Goal: Task Accomplishment & Management: Manage account settings

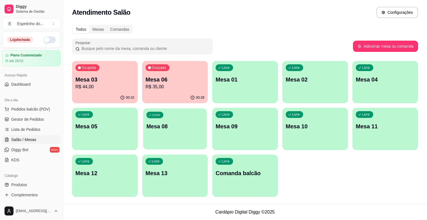
click at [154, 123] on p "Mesa 08" at bounding box center [175, 127] width 57 height 8
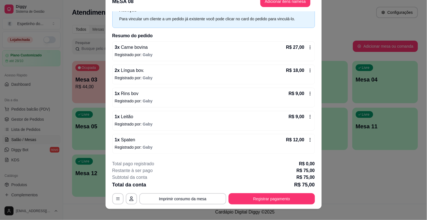
scroll to position [17, 0]
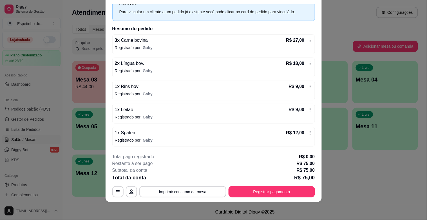
click at [198, 138] on p "Registrado por: [PERSON_NAME]" at bounding box center [214, 140] width 198 height 6
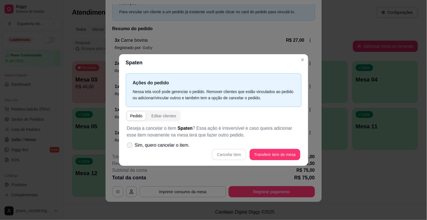
click at [148, 144] on span "Sim, quero cancelar o item." at bounding box center [162, 145] width 55 height 7
click at [130, 146] on input "Sim, quero cancelar o item." at bounding box center [129, 148] width 4 height 4
checkbox input "true"
click at [240, 155] on button "Cancelar item" at bounding box center [230, 154] width 34 height 11
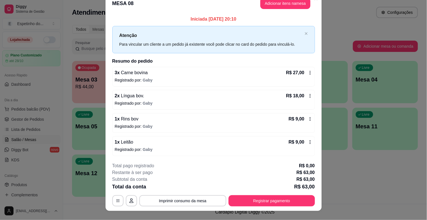
scroll to position [0, 0]
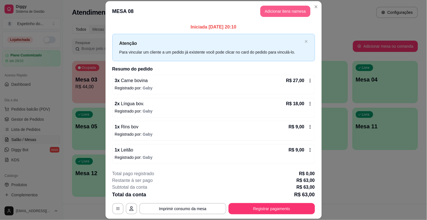
click at [270, 13] on button "Adicionar itens na mesa" at bounding box center [286, 11] width 50 height 11
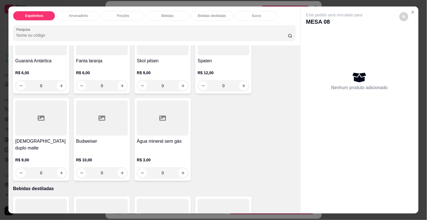
scroll to position [595, 0]
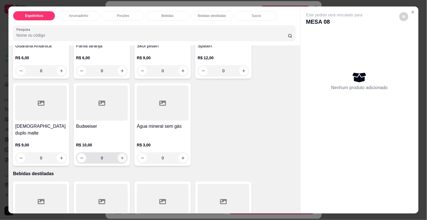
click at [120, 156] on icon "increase-product-quantity" at bounding box center [122, 158] width 4 height 4
type input "1"
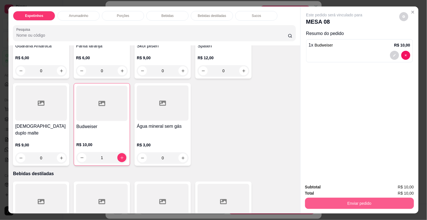
click at [337, 201] on button "Enviar pedido" at bounding box center [359, 203] width 109 height 11
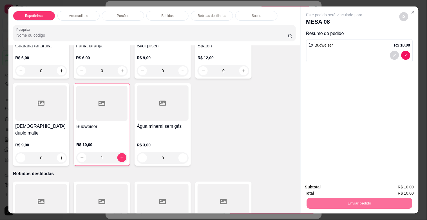
click at [404, 190] on button "Enviar pedido" at bounding box center [399, 186] width 31 height 10
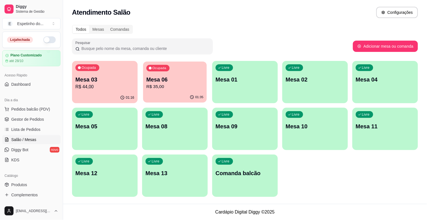
click at [156, 83] on p "R$ 35,00" at bounding box center [175, 86] width 57 height 6
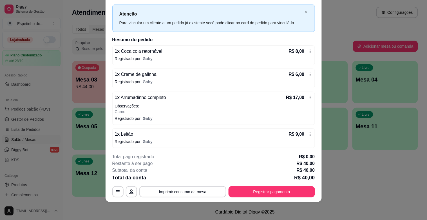
scroll to position [14, 0]
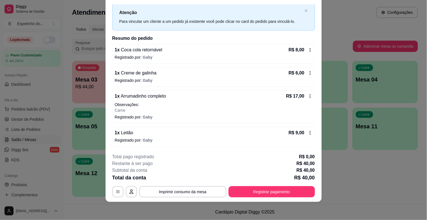
click at [308, 94] on icon at bounding box center [310, 96] width 5 height 5
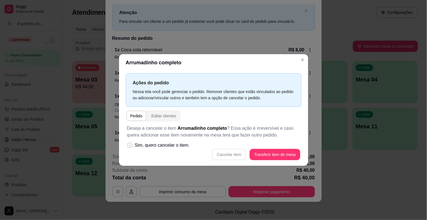
click at [157, 145] on span "Sim, quero cancelar o item." at bounding box center [162, 145] width 55 height 7
click at [130, 146] on input "Sim, quero cancelar o item." at bounding box center [129, 148] width 4 height 4
checkbox input "true"
click at [232, 156] on button "Cancelar item" at bounding box center [230, 154] width 34 height 11
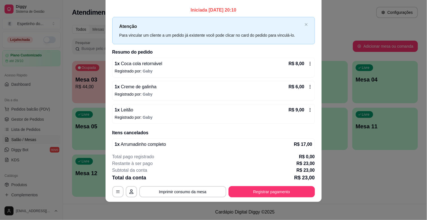
scroll to position [0, 0]
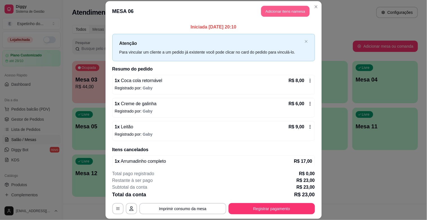
click at [287, 9] on button "Adicionar itens na mesa" at bounding box center [286, 11] width 48 height 11
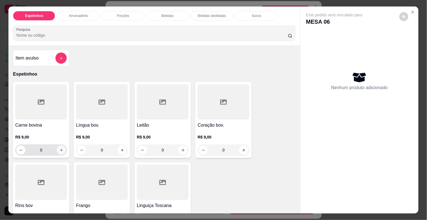
click at [59, 148] on icon "increase-product-quantity" at bounding box center [61, 150] width 4 height 4
type input "1"
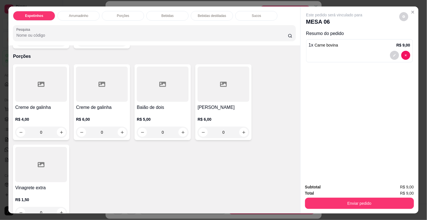
scroll to position [313, 0]
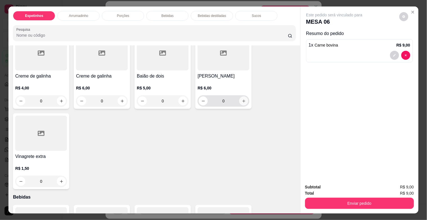
click at [242, 100] on icon "increase-product-quantity" at bounding box center [244, 101] width 4 height 4
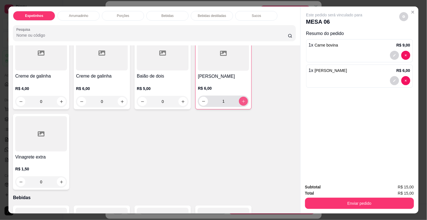
type input "1"
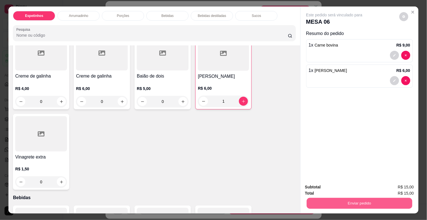
click at [368, 198] on button "Enviar pedido" at bounding box center [360, 203] width 106 height 11
click at [401, 181] on button "Enviar pedido" at bounding box center [400, 186] width 32 height 11
